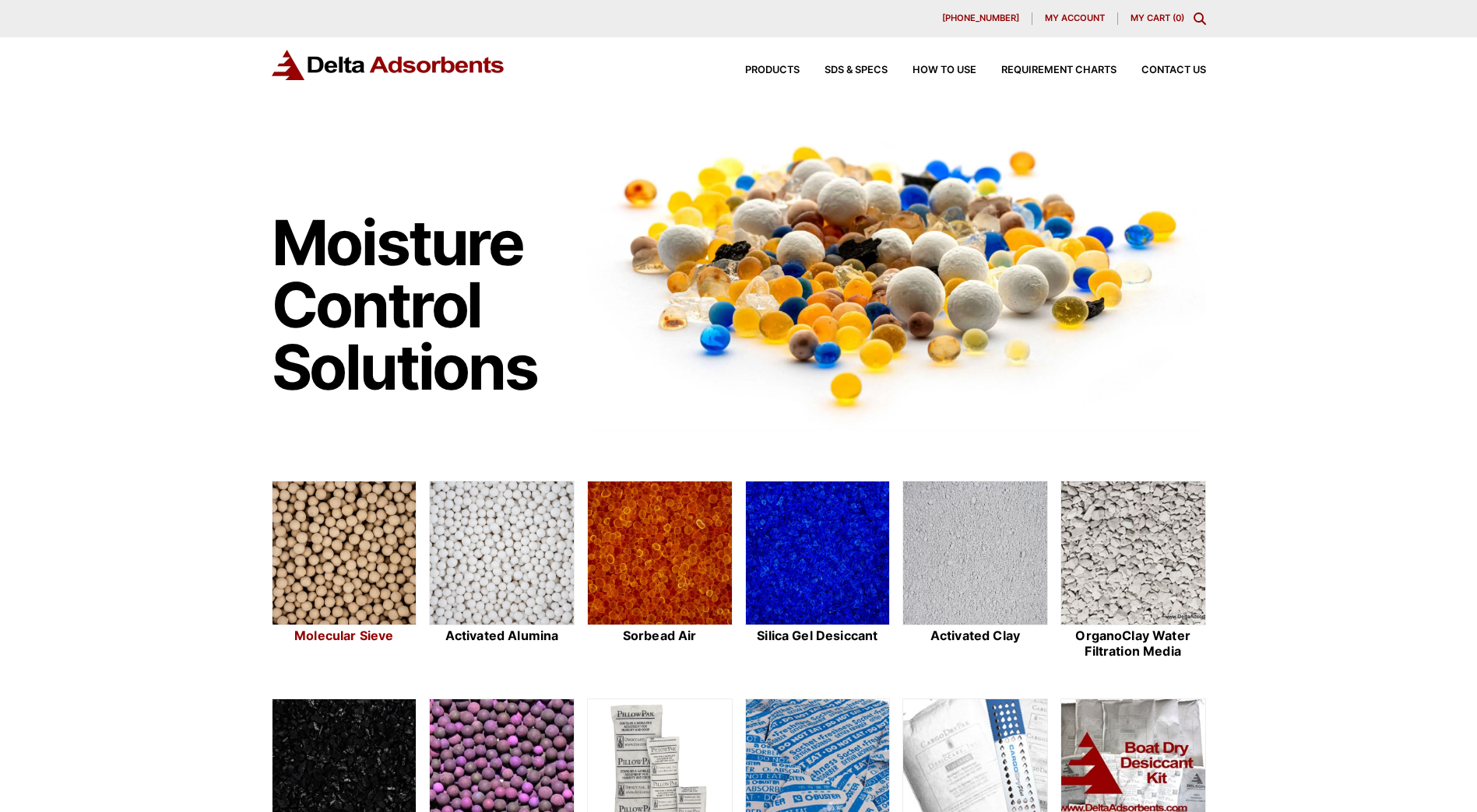
click at [355, 536] on img at bounding box center [344, 554] width 144 height 145
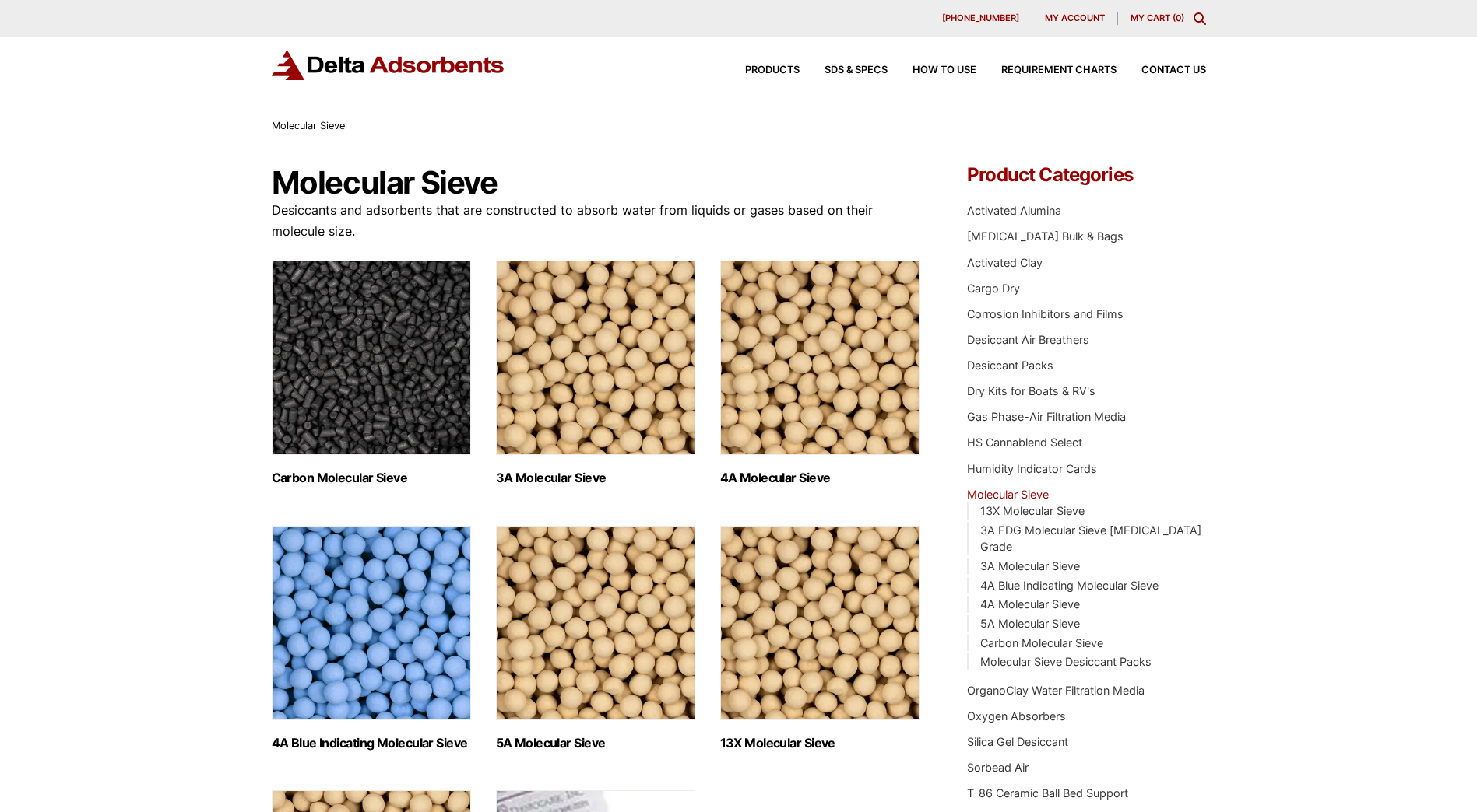
click at [582, 348] on img "Visit product category 3A Molecular Sieve" at bounding box center [596, 357] width 199 height 194
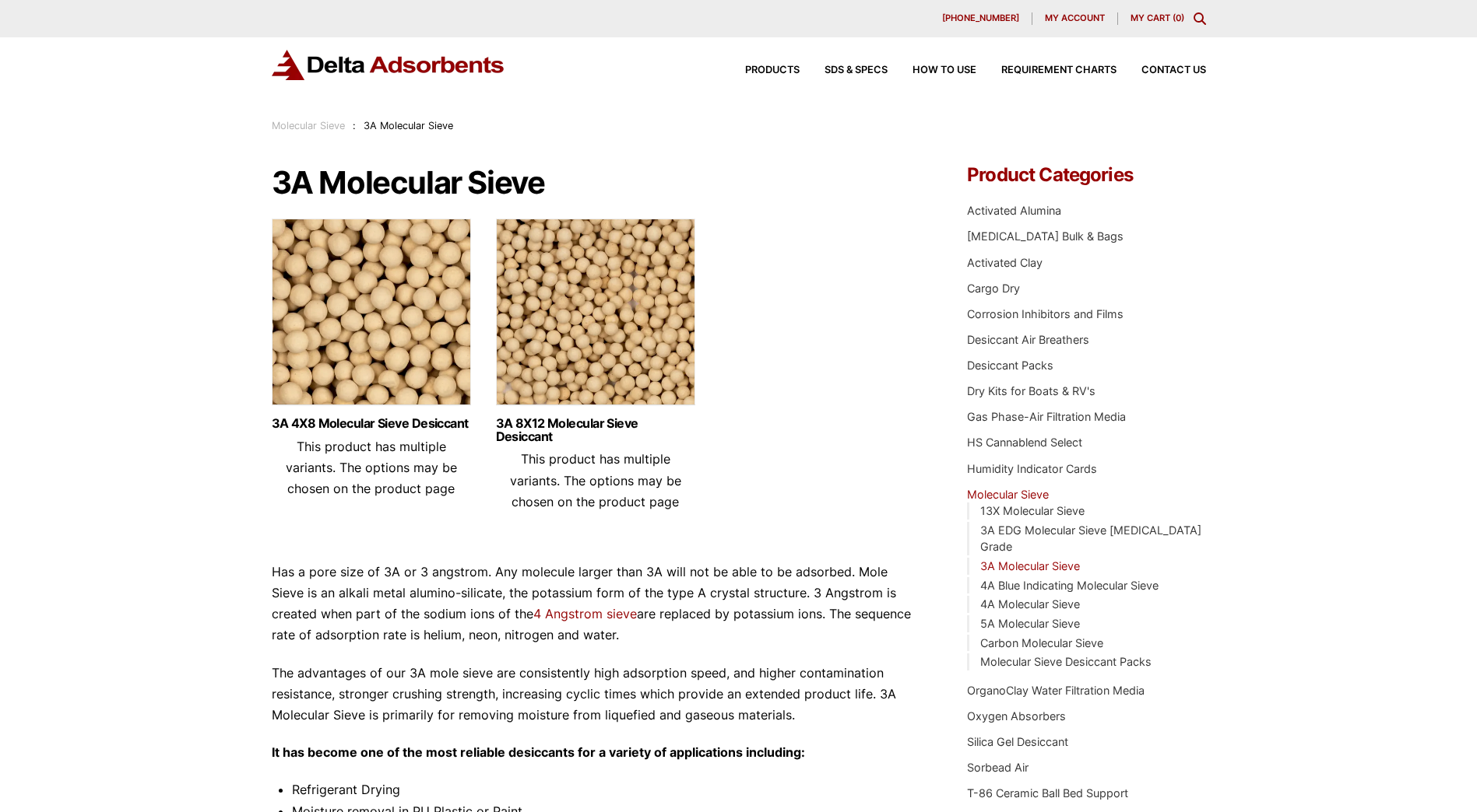
click at [620, 289] on img at bounding box center [596, 315] width 199 height 194
